Goal: Navigation & Orientation: Find specific page/section

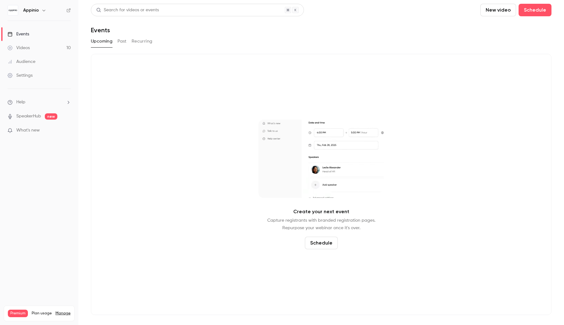
click at [55, 47] on link "Videos 10" at bounding box center [39, 48] width 78 height 14
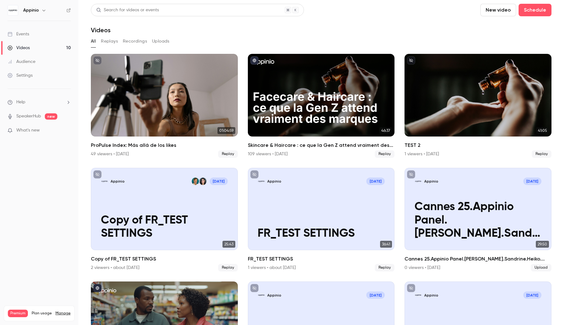
click at [41, 11] on icon "button" at bounding box center [43, 10] width 5 height 5
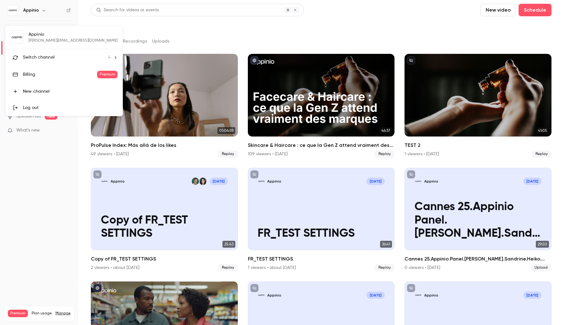
click at [41, 55] on span "Switch channel" at bounding box center [39, 57] width 32 height 7
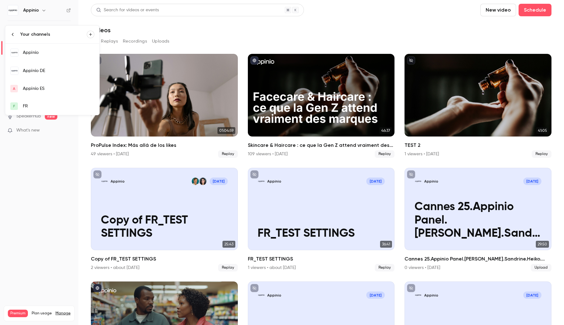
click at [174, 93] on div at bounding box center [282, 162] width 564 height 325
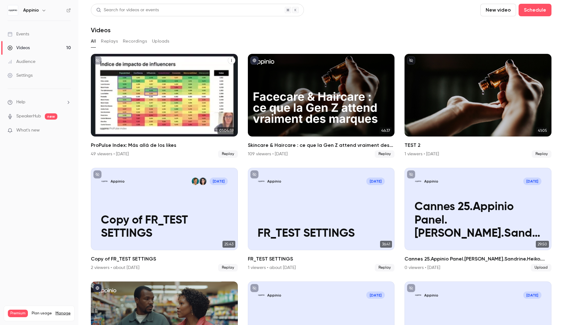
click at [171, 86] on div "ProPulse Index: Más allá de los likes" at bounding box center [164, 95] width 147 height 83
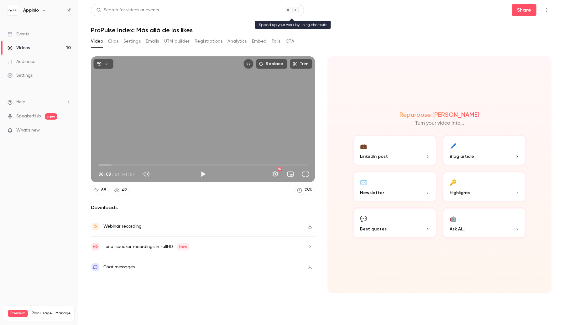
click at [209, 15] on div "Search for videos or events" at bounding box center [197, 10] width 213 height 13
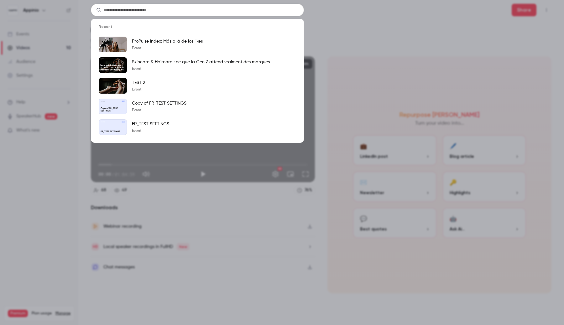
click at [319, 15] on div "Recent ProPulse Index: Más allá de los likes Event Skincare & Haircare : ce que…" at bounding box center [282, 162] width 564 height 325
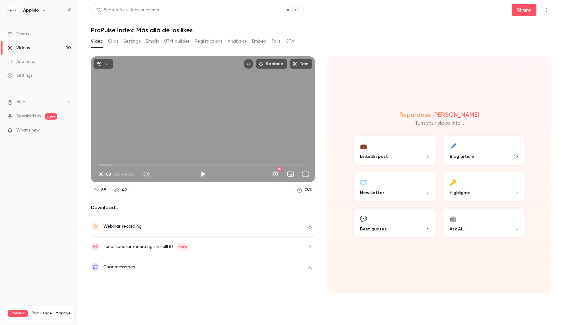
click at [46, 11] on button "button" at bounding box center [44, 11] width 8 height 8
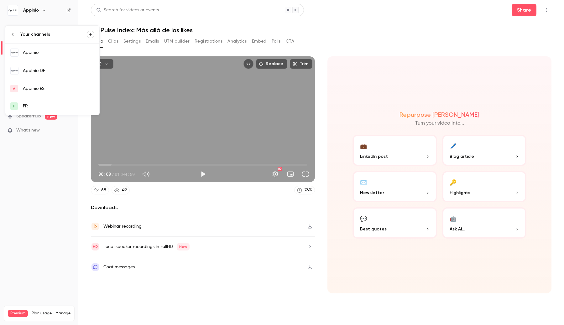
click at [55, 84] on link "A Appinio ES" at bounding box center [52, 89] width 94 height 18
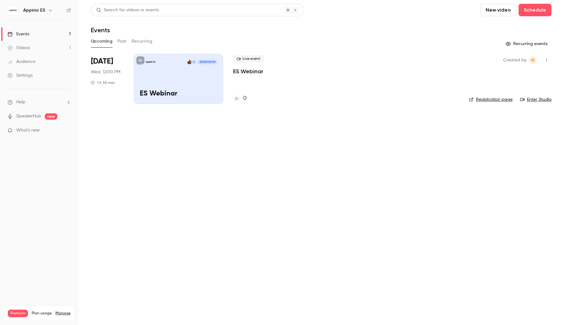
click at [61, 51] on link "Videos 1" at bounding box center [39, 48] width 78 height 14
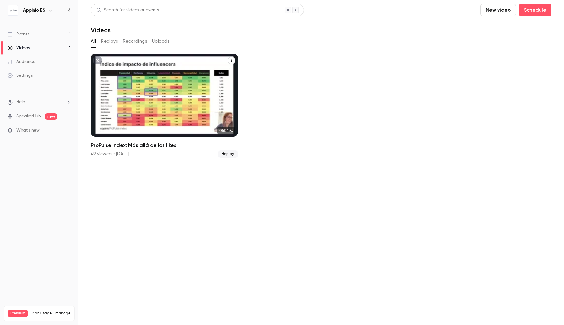
click at [230, 60] on icon "ProPulse Index: Más allá de los likes" at bounding box center [232, 61] width 4 height 4
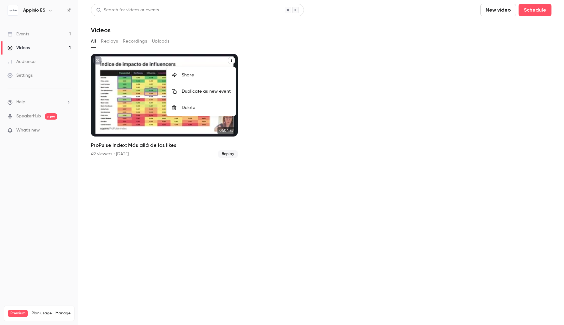
click at [222, 78] on div "Share" at bounding box center [206, 75] width 49 height 6
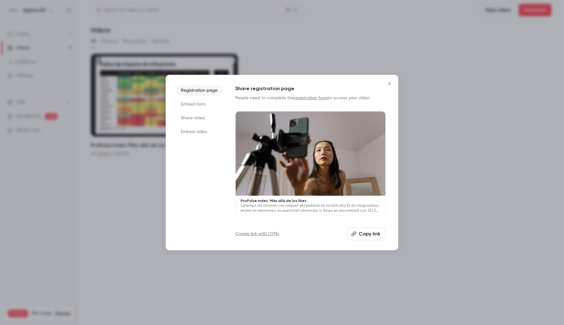
click at [327, 159] on div at bounding box center [311, 154] width 150 height 84
click at [145, 120] on div at bounding box center [282, 162] width 564 height 325
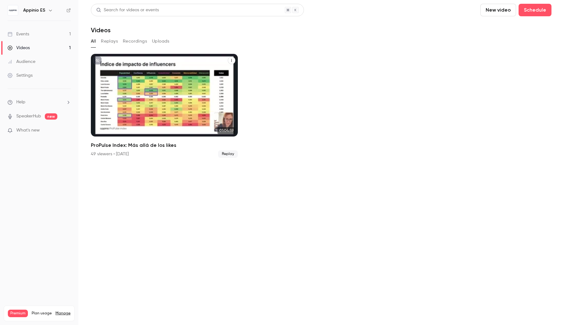
click at [98, 58] on button "unpublished" at bounding box center [97, 60] width 8 height 8
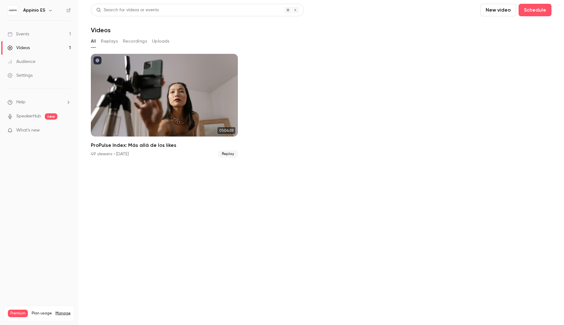
click at [51, 9] on icon "button" at bounding box center [50, 10] width 5 height 5
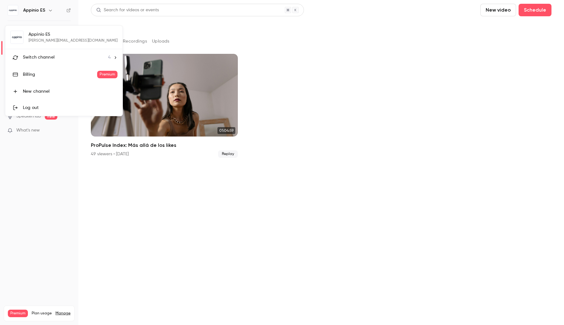
click at [49, 61] on li "Switch channel 4" at bounding box center [63, 57] width 117 height 17
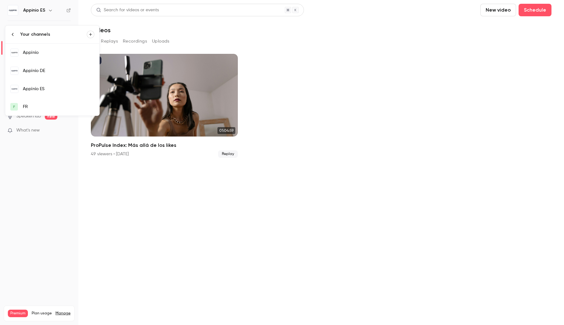
click at [44, 106] on div "FR" at bounding box center [58, 107] width 71 height 6
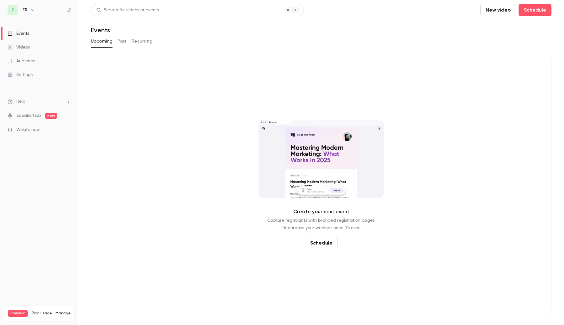
click at [48, 81] on link "Settings" at bounding box center [39, 75] width 78 height 14
